Goal: Task Accomplishment & Management: Complete application form

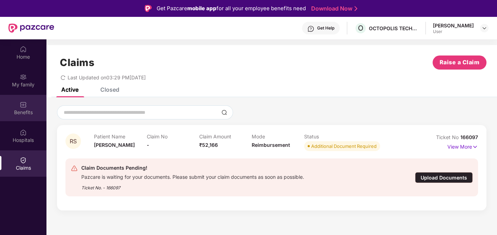
click at [29, 110] on div "Benefits" at bounding box center [23, 112] width 46 height 7
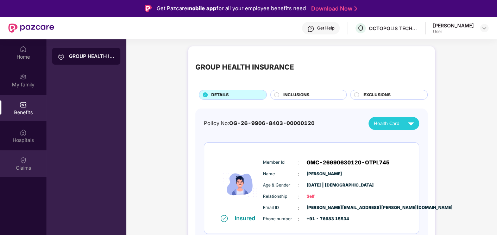
click at [23, 160] on img at bounding box center [23, 160] width 7 height 7
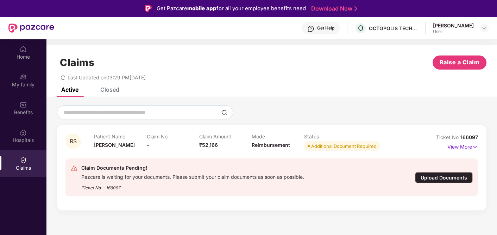
click at [475, 147] on img at bounding box center [475, 147] width 6 height 8
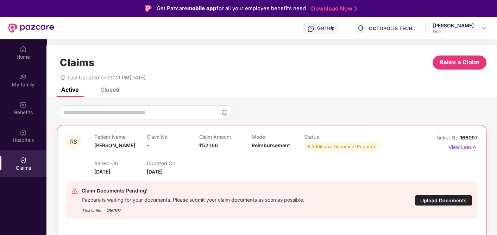
click at [147, 170] on span "18 Aug 2025" at bounding box center [155, 172] width 16 height 6
click at [439, 198] on div "Upload Documents" at bounding box center [443, 200] width 58 height 11
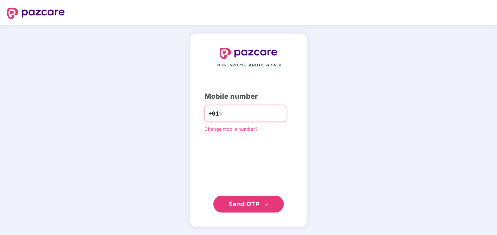
click at [227, 113] on input "number" at bounding box center [253, 113] width 58 height 11
type input "**********"
click at [244, 202] on span "Send OTP" at bounding box center [243, 204] width 31 height 7
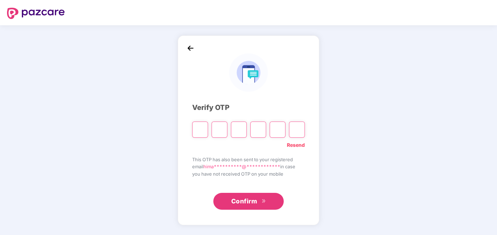
type input "*"
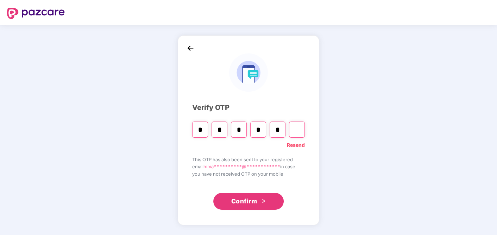
type input "*"
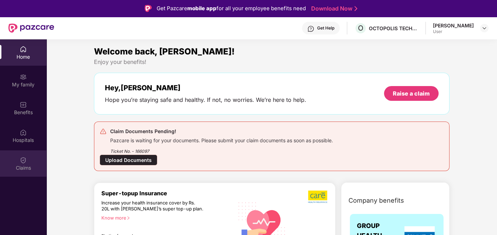
click at [25, 162] on img at bounding box center [23, 160] width 7 height 7
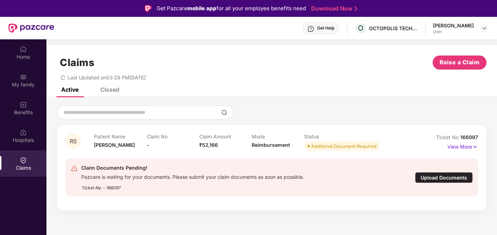
click at [454, 179] on div "Upload Documents" at bounding box center [444, 177] width 58 height 11
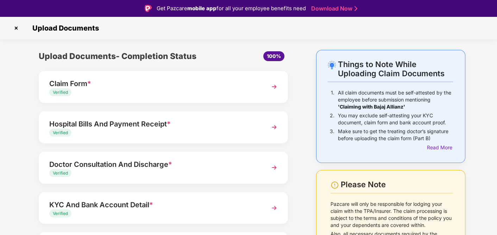
click at [250, 89] on div "Verified" at bounding box center [153, 92] width 209 height 7
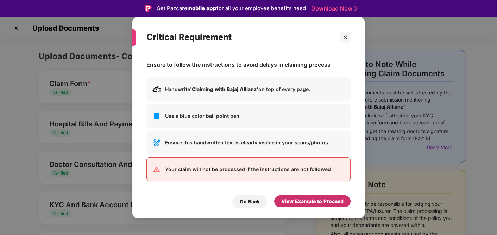
click at [322, 200] on div "View Example to Proceed" at bounding box center [312, 202] width 62 height 8
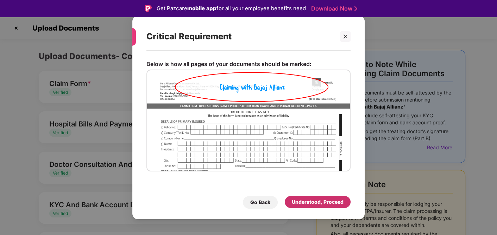
click at [322, 200] on div "Understood, Proceed" at bounding box center [318, 202] width 52 height 8
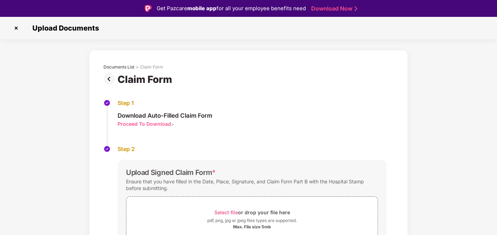
click at [15, 30] on img at bounding box center [16, 28] width 11 height 11
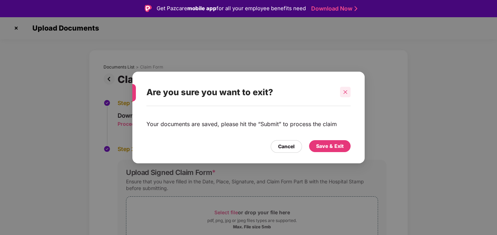
click at [346, 91] on icon "close" at bounding box center [345, 92] width 5 height 5
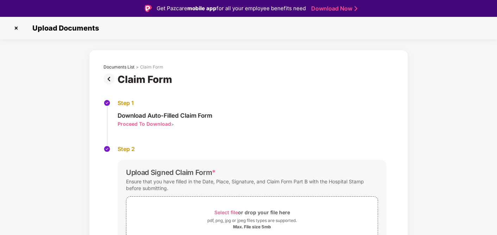
scroll to position [69, 0]
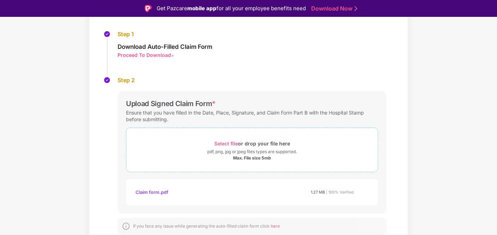
click at [229, 141] on span "Select file" at bounding box center [226, 144] width 24 height 6
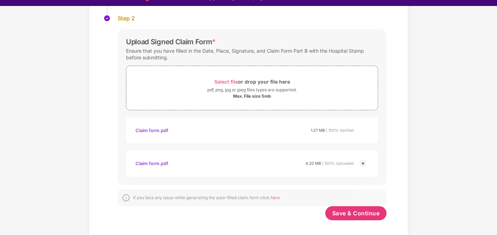
scroll to position [17, 0]
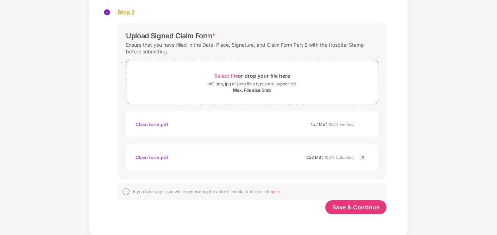
click at [256, 126] on div "Claim form.pdf 1.27 MB | 100% Verified" at bounding box center [244, 125] width 218 height 12
click at [357, 208] on span "Save & Continue" at bounding box center [355, 208] width 47 height 8
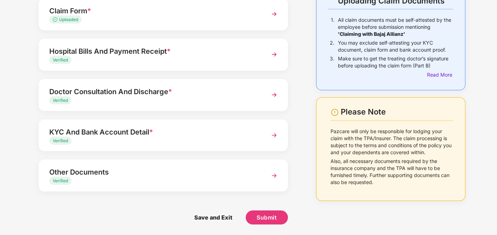
scroll to position [17, 0]
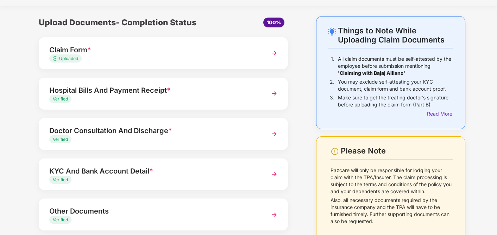
click at [272, 95] on img at bounding box center [274, 93] width 13 height 13
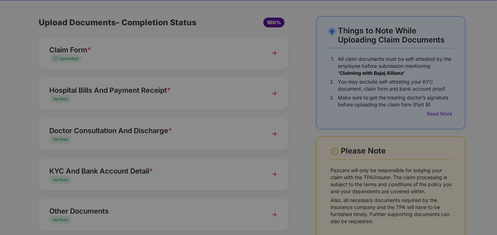
scroll to position [0, 0]
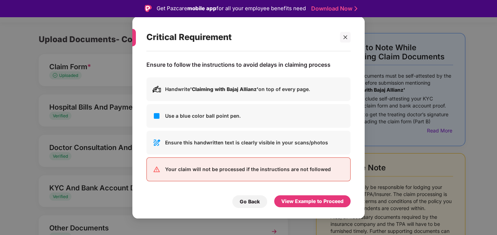
click at [333, 202] on div "View Example to Proceed" at bounding box center [312, 202] width 62 height 8
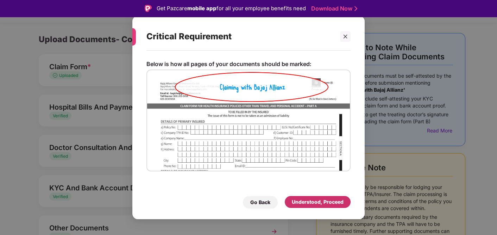
click at [313, 201] on div "Understood, Proceed" at bounding box center [318, 202] width 52 height 8
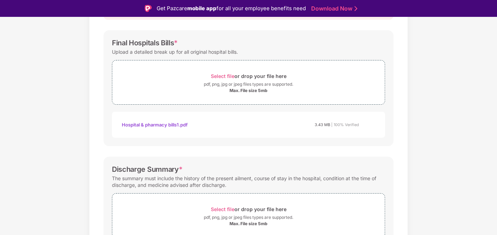
scroll to position [173, 0]
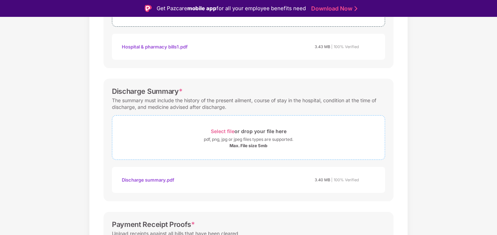
click at [219, 129] on span "Select file" at bounding box center [223, 131] width 24 height 6
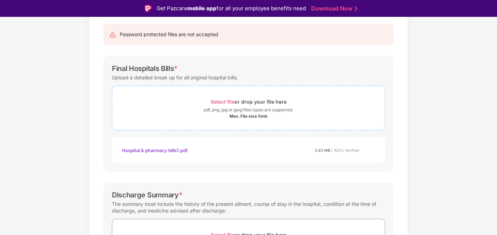
scroll to position [78, 0]
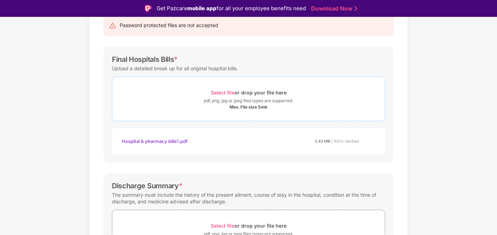
click at [224, 90] on span "Select file" at bounding box center [223, 93] width 24 height 6
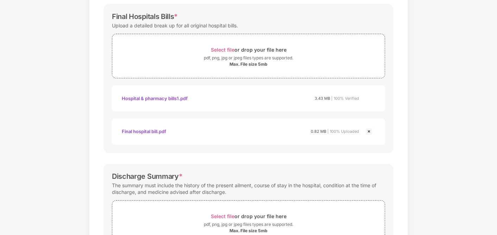
scroll to position [122, 0]
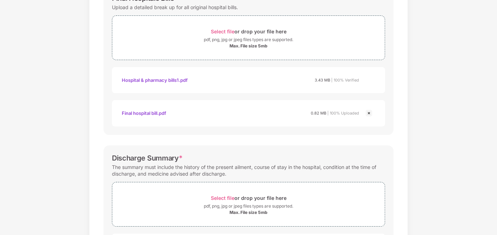
click at [369, 112] on img at bounding box center [368, 113] width 8 height 8
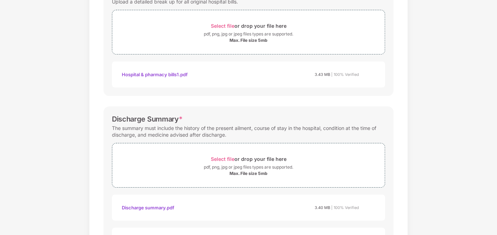
scroll to position [11, 0]
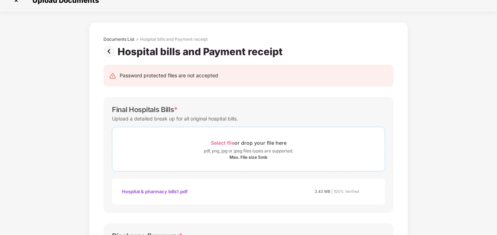
click at [223, 141] on span "Select file" at bounding box center [223, 143] width 24 height 6
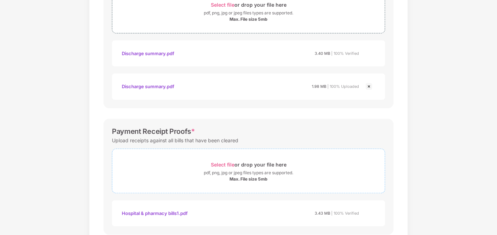
click at [225, 163] on span "Select file" at bounding box center [223, 165] width 24 height 6
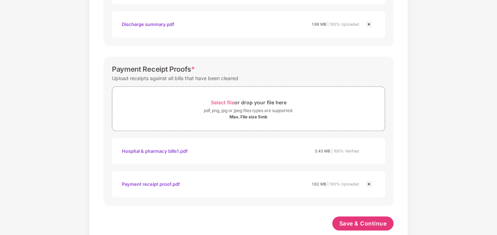
scroll to position [390, 0]
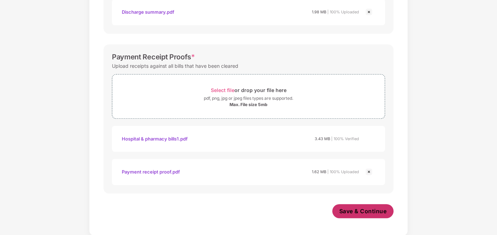
click at [361, 215] on button "Save & Continue" at bounding box center [363, 211] width 62 height 14
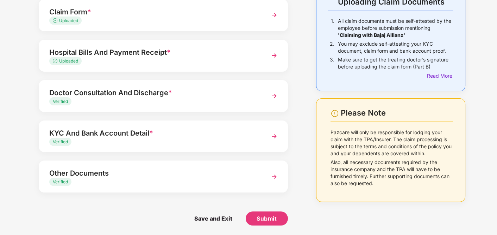
scroll to position [56, 0]
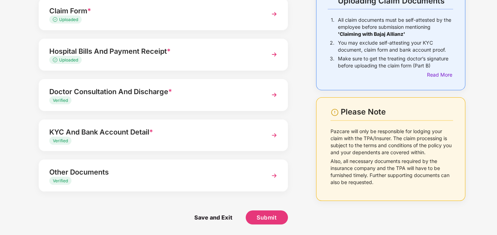
click at [275, 94] on img at bounding box center [274, 95] width 13 height 13
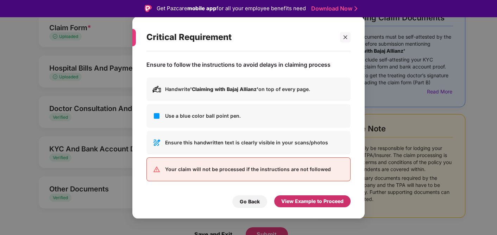
click at [317, 197] on div "View Example to Proceed" at bounding box center [312, 202] width 76 height 12
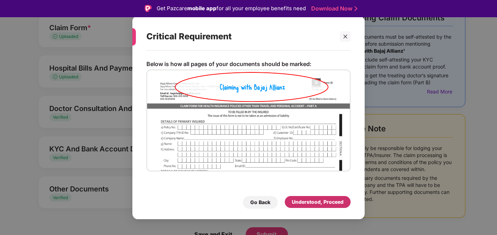
click at [314, 201] on div "Understood, Proceed" at bounding box center [318, 202] width 52 height 8
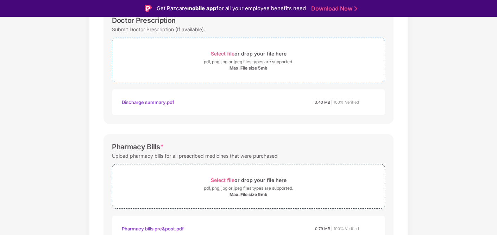
scroll to position [78, 0]
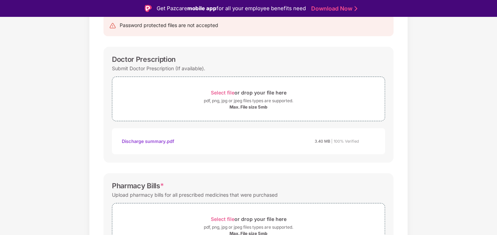
drag, startPoint x: 458, startPoint y: 139, endPoint x: 280, endPoint y: 177, distance: 182.0
click at [458, 139] on div "Documents List > Doctor consultation and discharge summary Doctor consultation …" at bounding box center [248, 235] width 497 height 527
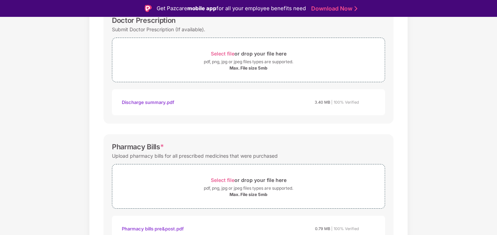
click at [152, 102] on div "Discharge summary.pdf" at bounding box center [148, 102] width 52 height 12
drag, startPoint x: 305, startPoint y: 56, endPoint x: 333, endPoint y: 27, distance: 40.6
click at [333, 27] on div "Submit Doctor Prescription (If available)." at bounding box center [248, 29] width 273 height 9
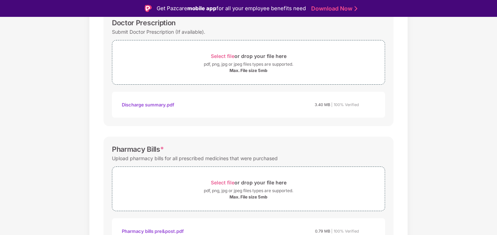
scroll to position [0, 0]
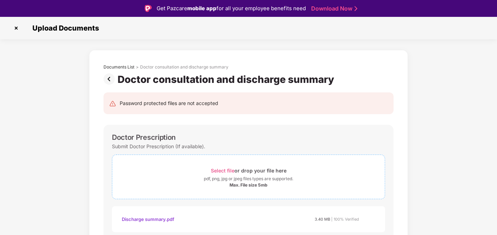
click at [223, 169] on span "Select file" at bounding box center [223, 171] width 24 height 6
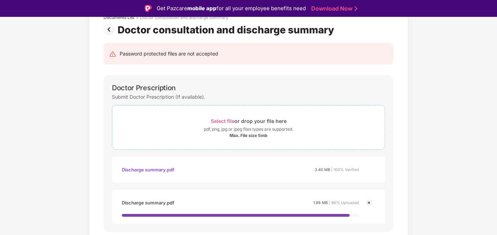
scroll to position [78, 0]
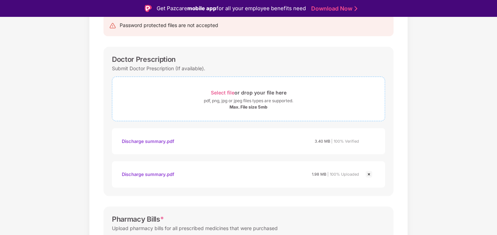
click at [221, 90] on span "Select file" at bounding box center [223, 93] width 24 height 6
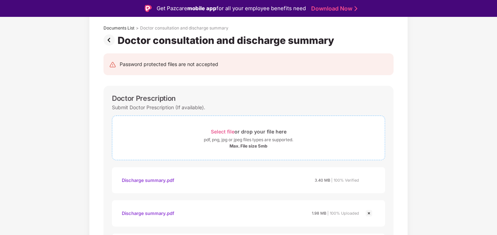
scroll to position [117, 0]
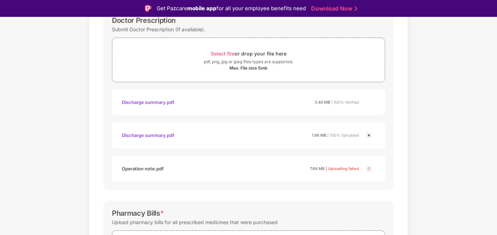
click at [369, 168] on img at bounding box center [368, 169] width 8 height 8
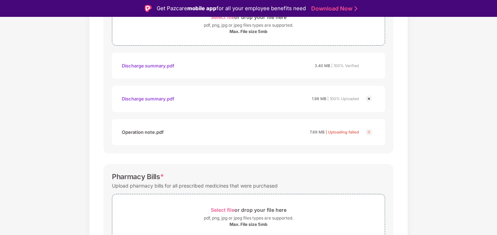
scroll to position [195, 0]
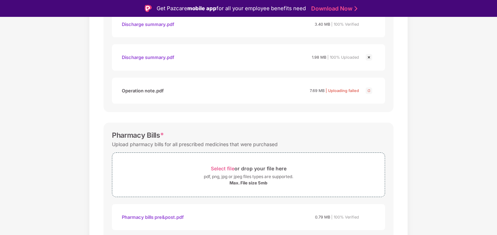
click at [433, 107] on div "Documents List > Doctor consultation and discharge summary Doctor consultation …" at bounding box center [248, 151] width 497 height 593
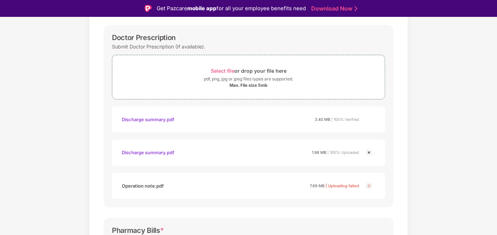
scroll to position [117, 0]
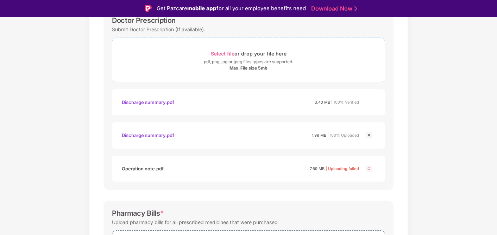
click at [223, 53] on span "Select file" at bounding box center [223, 54] width 24 height 6
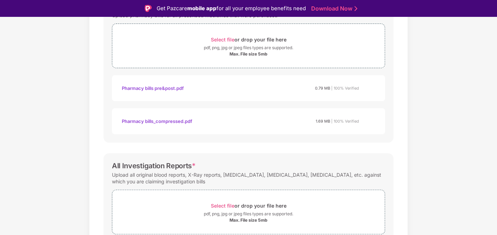
scroll to position [312, 0]
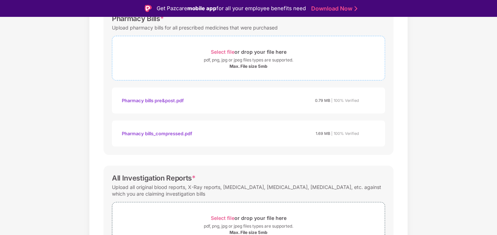
click at [221, 52] on span "Select file" at bounding box center [223, 52] width 24 height 6
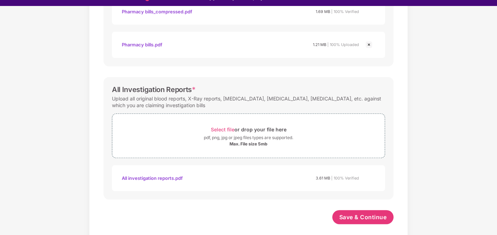
scroll to position [17, 0]
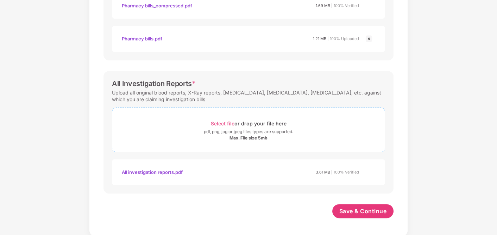
click at [220, 123] on span "Select file" at bounding box center [223, 124] width 24 height 6
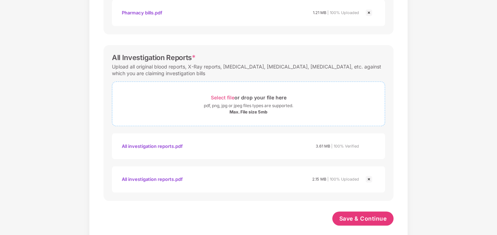
scroll to position [457, 0]
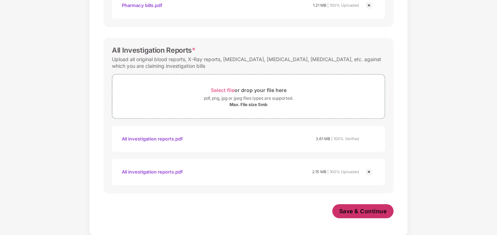
click at [363, 212] on span "Save & Continue" at bounding box center [362, 212] width 47 height 8
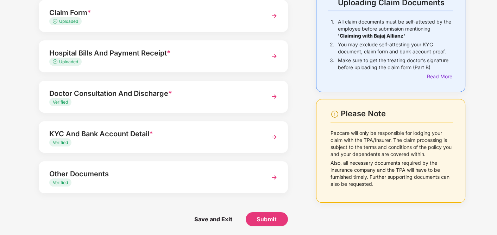
scroll to position [56, 0]
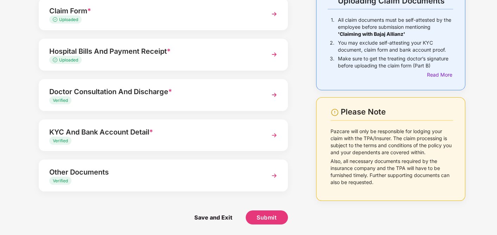
click at [273, 134] on img at bounding box center [274, 135] width 13 height 13
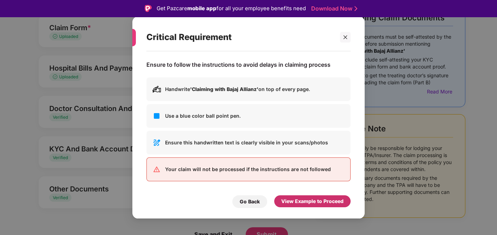
click at [298, 204] on div "View Example to Proceed" at bounding box center [312, 202] width 62 height 8
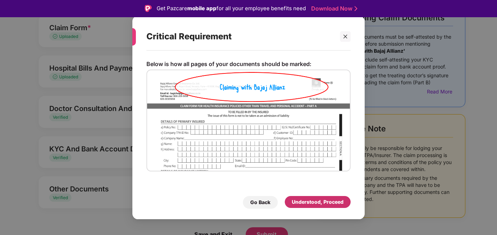
click at [319, 204] on div "Understood, Proceed" at bounding box center [318, 202] width 52 height 8
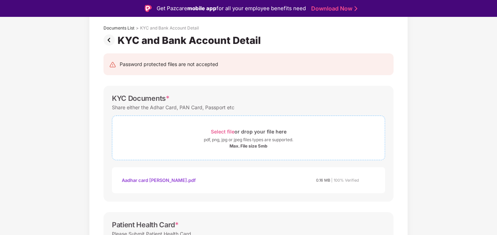
scroll to position [117, 0]
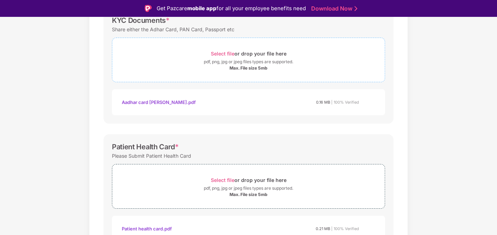
click at [228, 53] on span "Select file" at bounding box center [223, 54] width 24 height 6
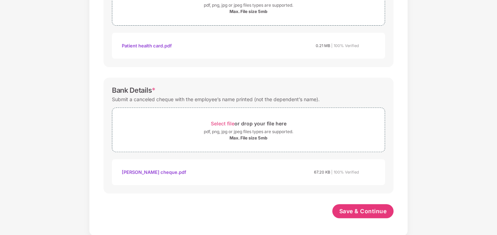
scroll to position [317, 0]
click at [361, 209] on span "Save & Continue" at bounding box center [362, 212] width 47 height 8
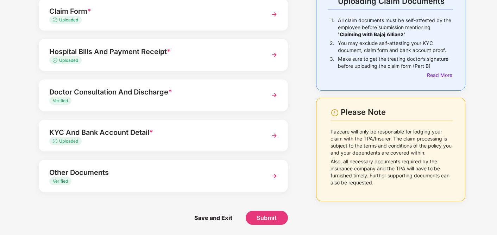
scroll to position [56, 0]
click at [256, 177] on div "Other Documents" at bounding box center [153, 172] width 209 height 11
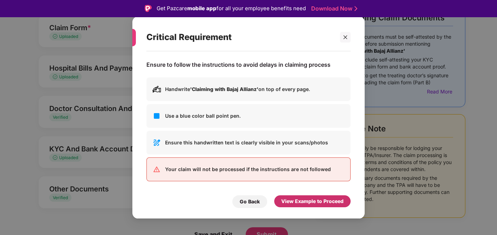
click at [301, 203] on div "View Example to Proceed" at bounding box center [312, 202] width 62 height 8
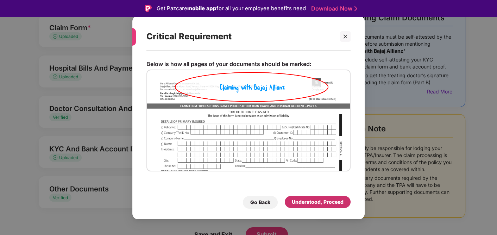
click at [324, 201] on div "Understood, Proceed" at bounding box center [318, 202] width 52 height 8
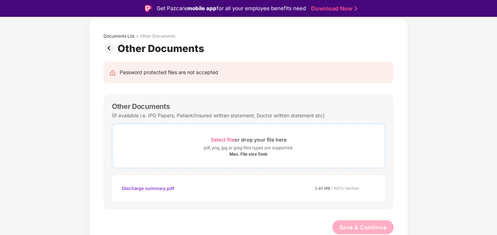
click at [223, 141] on span "Select file" at bounding box center [223, 140] width 24 height 6
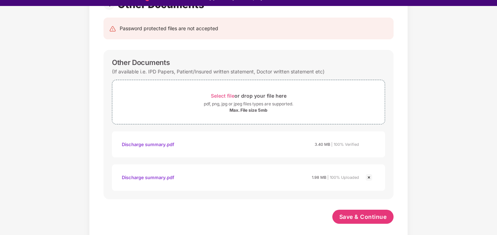
scroll to position [17, 0]
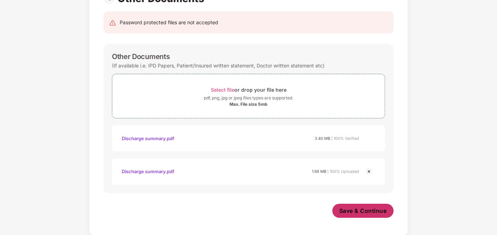
click at [370, 213] on span "Save & Continue" at bounding box center [362, 211] width 47 height 8
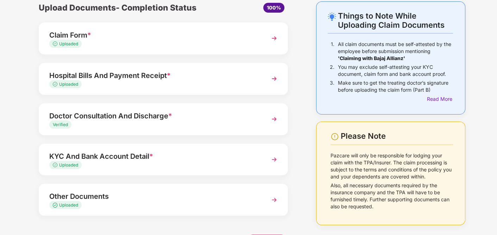
scroll to position [0, 0]
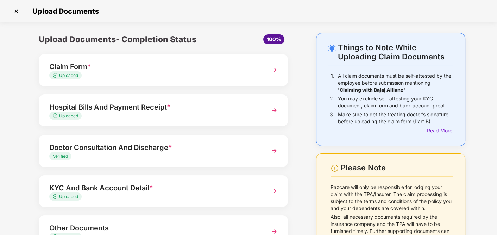
click at [230, 150] on div "Doctor Consultation And Discharge *" at bounding box center [153, 147] width 209 height 11
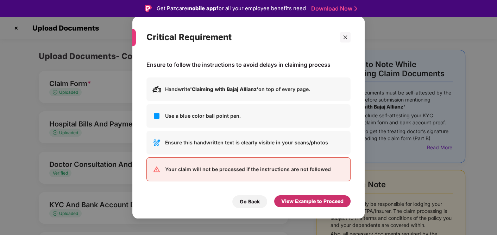
click at [308, 202] on div "View Example to Proceed" at bounding box center [312, 202] width 62 height 8
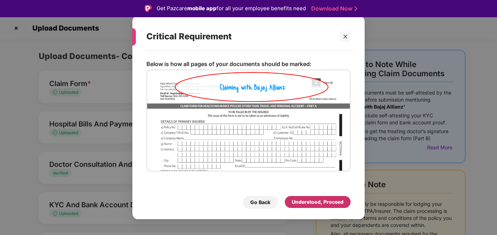
click at [300, 203] on div "Understood, Proceed" at bounding box center [318, 202] width 52 height 8
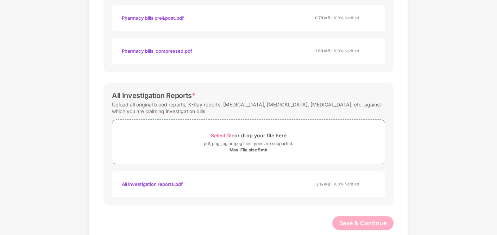
scroll to position [422, 0]
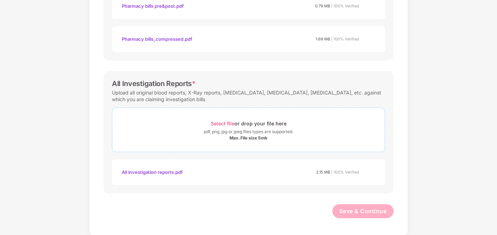
click at [223, 122] on span "Select file" at bounding box center [223, 124] width 24 height 6
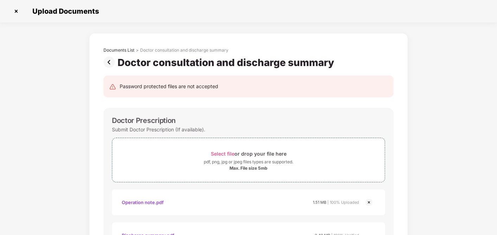
scroll to position [0, 0]
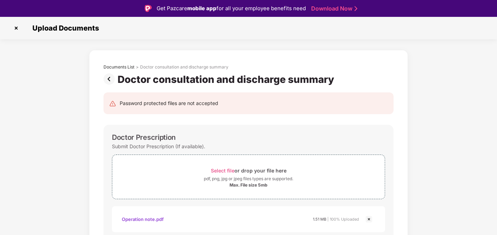
click at [109, 81] on img at bounding box center [110, 79] width 14 height 11
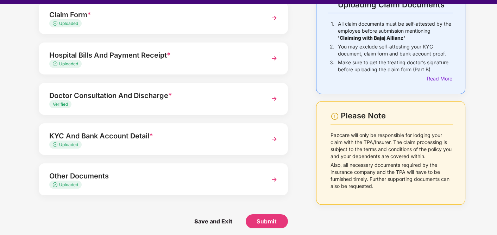
scroll to position [17, 0]
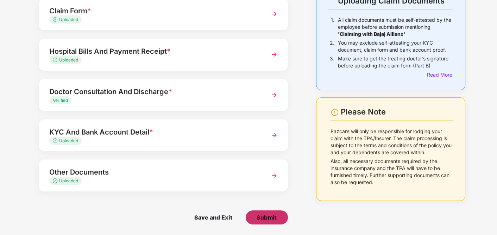
click at [269, 217] on span "Submit" at bounding box center [266, 218] width 20 height 8
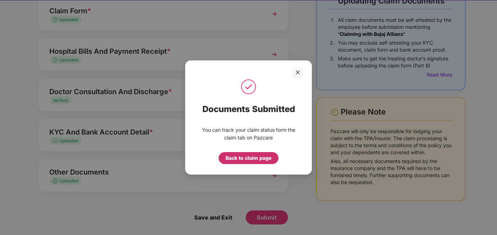
click at [254, 159] on div "Back to claim page" at bounding box center [248, 158] width 46 height 8
